Goal: Information Seeking & Learning: Find specific fact

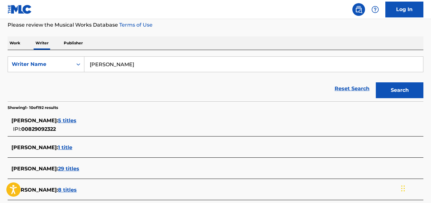
paste input "[PERSON_NAME]"
type input "[PERSON_NAME]"
click at [376, 83] on button "Search" at bounding box center [400, 91] width 48 height 16
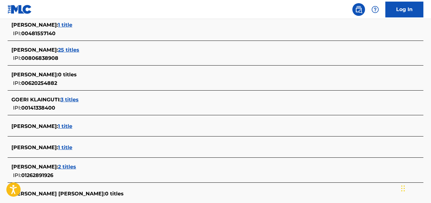
scroll to position [222, 0]
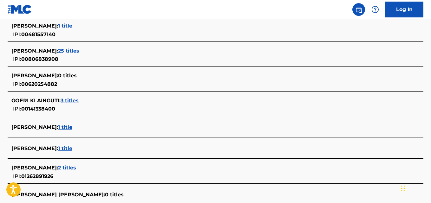
click at [126, 130] on div "[PERSON_NAME] : 1 title" at bounding box center [207, 128] width 392 height 8
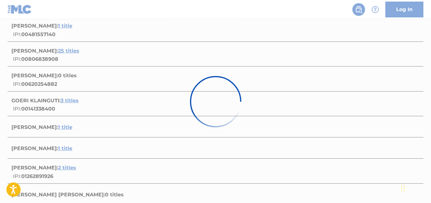
scroll to position [122, 0]
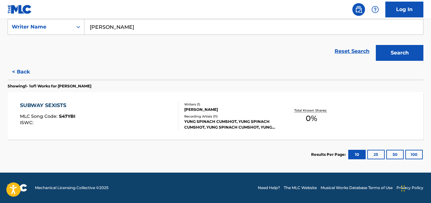
click at [232, 118] on div "Recording Artists ( 11 )" at bounding box center [230, 116] width 93 height 5
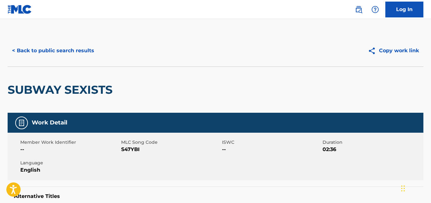
click at [76, 54] on button "< Back to public search results" at bounding box center [53, 51] width 91 height 16
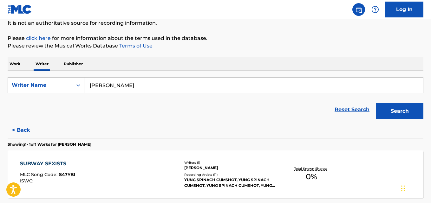
scroll to position [99, 0]
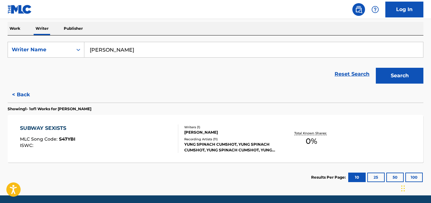
click at [25, 93] on button "< Back" at bounding box center [27, 95] width 38 height 16
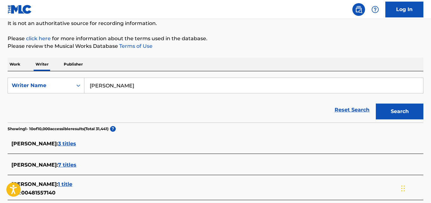
scroll to position [63, 0]
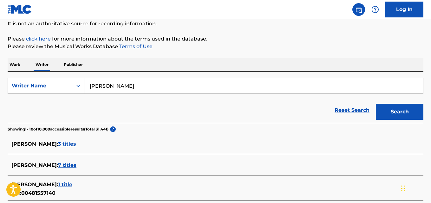
click at [135, 85] on input "[PERSON_NAME]" at bounding box center [253, 85] width 339 height 15
click at [376, 104] on button "Search" at bounding box center [400, 112] width 48 height 16
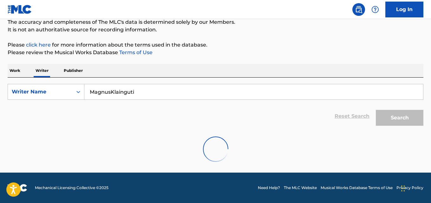
scroll to position [17, 0]
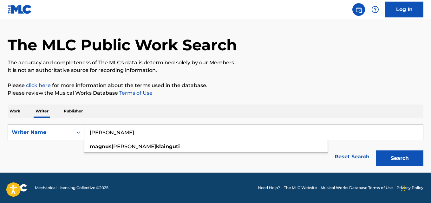
click at [376, 151] on button "Search" at bounding box center [400, 159] width 48 height 16
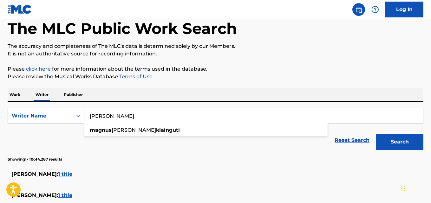
scroll to position [33, 0]
click at [162, 117] on input "[PERSON_NAME]" at bounding box center [253, 116] width 339 height 15
paste input "[PERSON_NAME]"
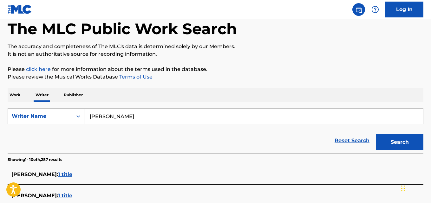
click at [376, 135] on button "Search" at bounding box center [400, 143] width 48 height 16
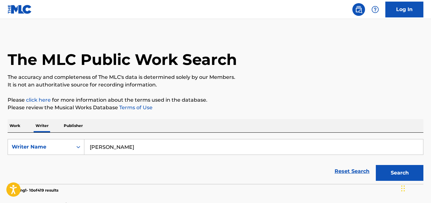
scroll to position [0, 0]
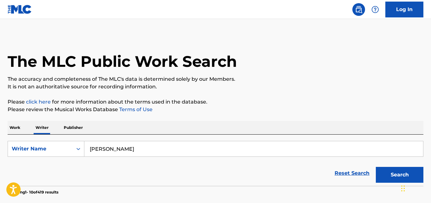
click at [188, 148] on input "[PERSON_NAME]" at bounding box center [253, 149] width 339 height 15
paste input "[PERSON_NAME]"
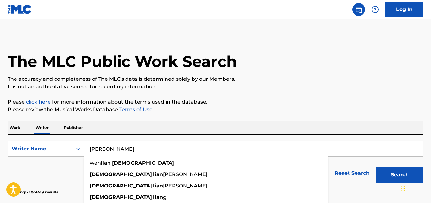
click at [376, 167] on button "Search" at bounding box center [400, 175] width 48 height 16
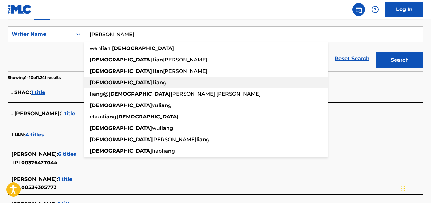
scroll to position [114, 0]
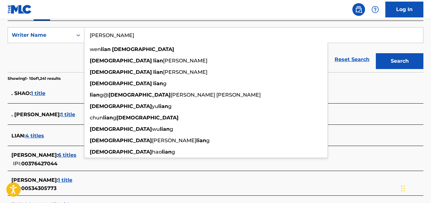
click at [50, 67] on div "Reset Search Search" at bounding box center [216, 59] width 416 height 25
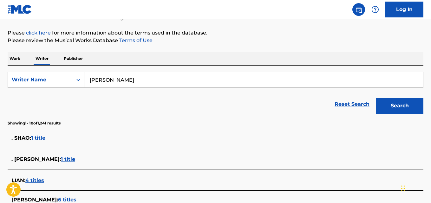
scroll to position [54, 0]
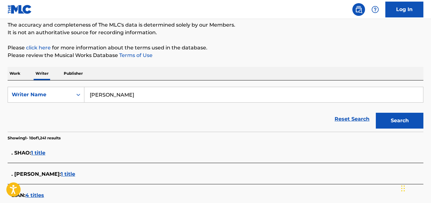
click at [159, 96] on input "[PERSON_NAME]" at bounding box center [253, 94] width 339 height 15
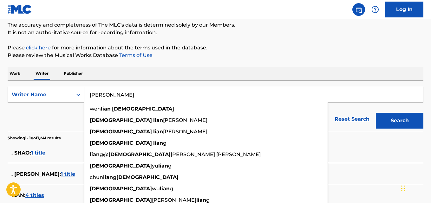
paste input "[PERSON_NAME]"
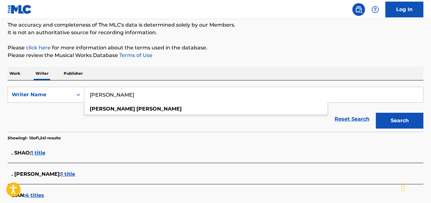
type input "[PERSON_NAME]"
click at [376, 113] on button "Search" at bounding box center [400, 121] width 48 height 16
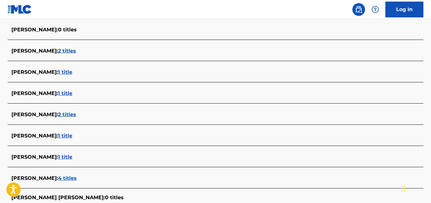
scroll to position [198, 0]
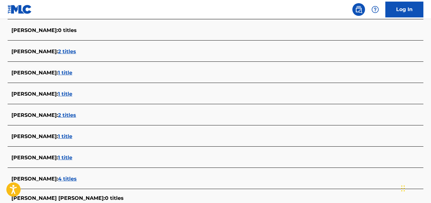
click at [76, 114] on span "2 titles" at bounding box center [67, 115] width 18 height 6
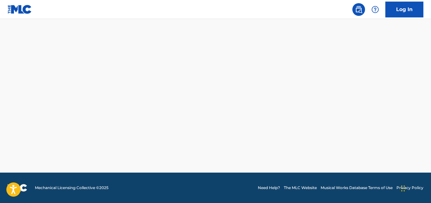
scroll to position [172, 0]
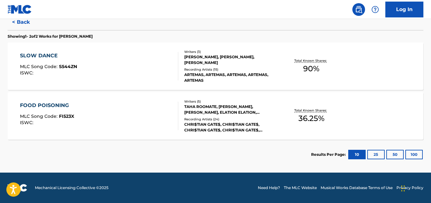
click at [260, 61] on div "[PERSON_NAME], [PERSON_NAME], [PERSON_NAME]" at bounding box center [230, 59] width 93 height 11
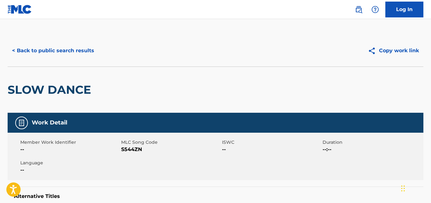
click at [79, 50] on button "< Back to public search results" at bounding box center [53, 51] width 91 height 16
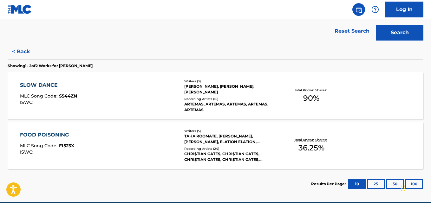
scroll to position [143, 0]
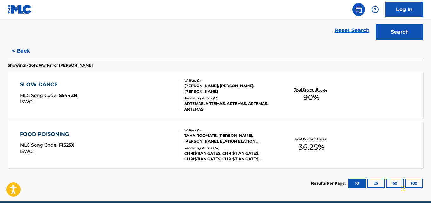
click at [300, 150] on span "36.25 %" at bounding box center [312, 147] width 26 height 11
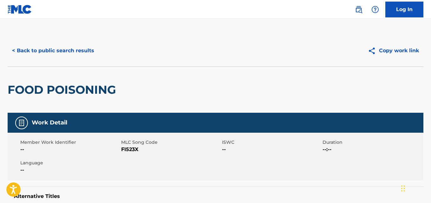
click at [94, 47] on button "< Back to public search results" at bounding box center [53, 51] width 91 height 16
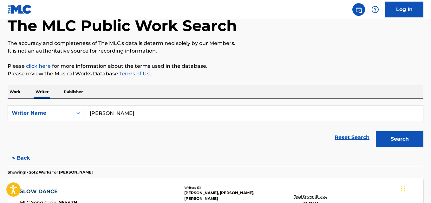
click at [163, 115] on input "[PERSON_NAME]" at bounding box center [253, 113] width 339 height 15
paste input "[PERSON_NAME]"
click at [376, 131] on button "Search" at bounding box center [400, 139] width 48 height 16
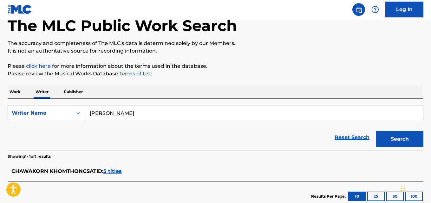
click at [154, 121] on input "[PERSON_NAME]" at bounding box center [253, 113] width 339 height 15
paste input "Kitsanaphon Chaisichan"
click at [376, 131] on button "Search" at bounding box center [400, 139] width 48 height 16
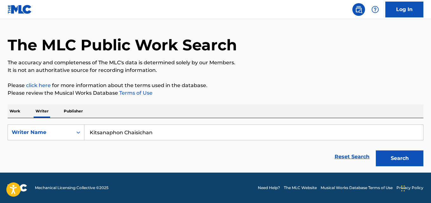
scroll to position [17, 0]
click at [167, 135] on input "Kitsanaphon Chaisichan" at bounding box center [253, 132] width 339 height 15
paste input "[PERSON_NAME]"
type input "[PERSON_NAME]"
click at [376, 151] on button "Search" at bounding box center [400, 159] width 48 height 16
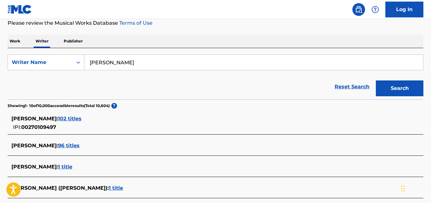
scroll to position [89, 0]
